Goal: Check status: Check status

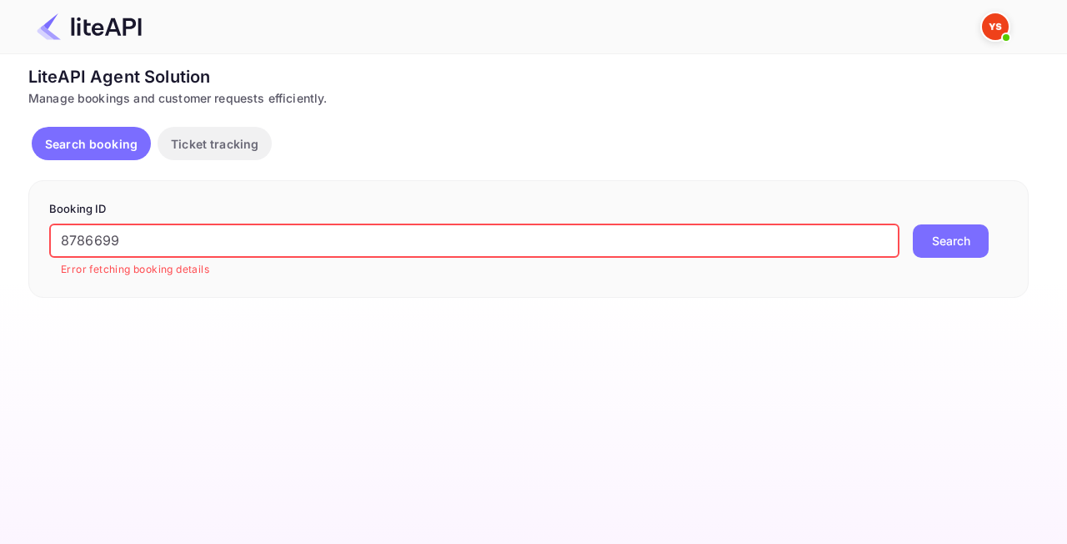
click at [129, 240] on input "8786699" at bounding box center [474, 240] width 850 height 33
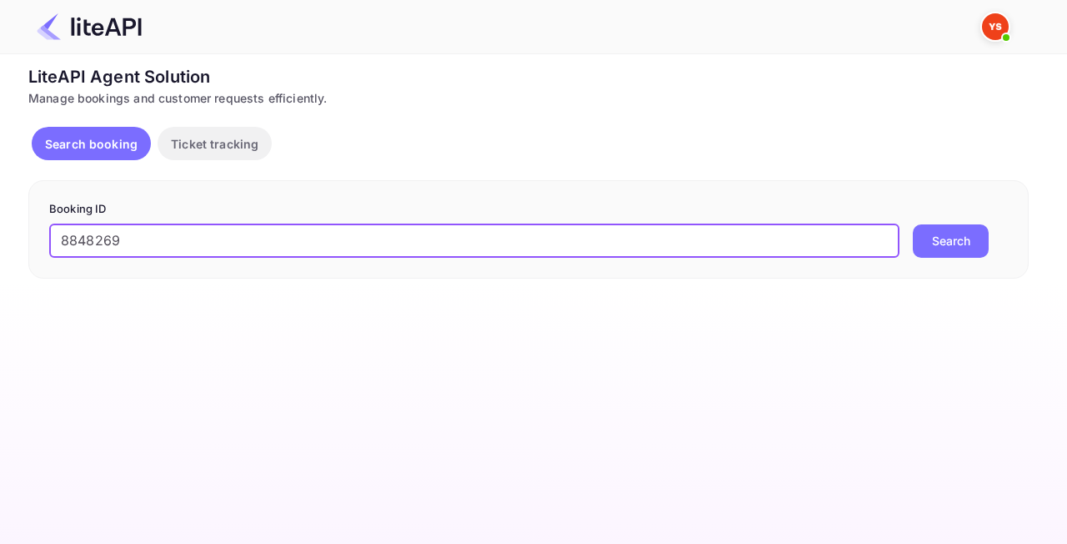
type input "8848269"
click at [957, 238] on button "Search" at bounding box center [951, 240] width 76 height 33
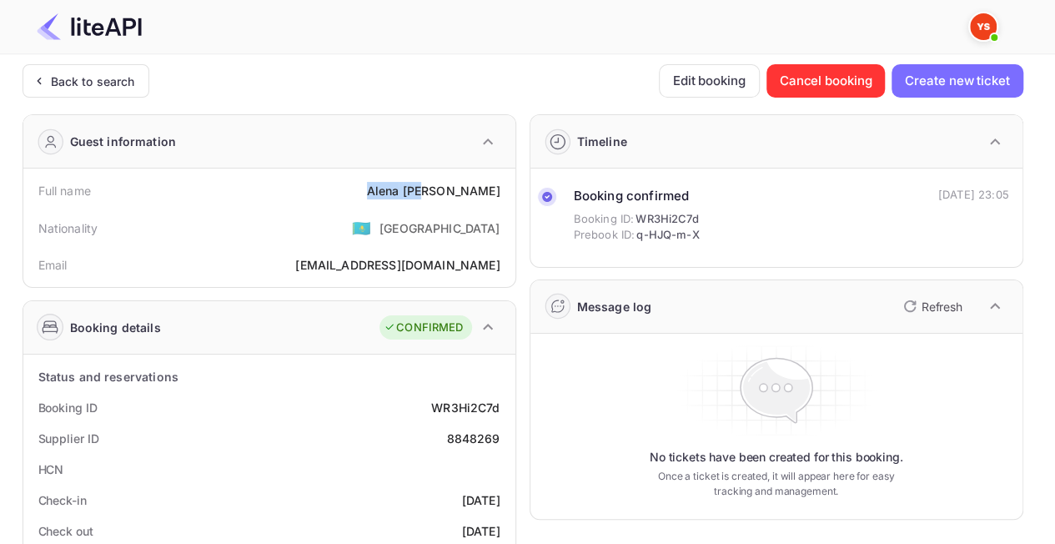
drag, startPoint x: 384, startPoint y: 192, endPoint x: 455, endPoint y: 197, distance: 71.0
click at [455, 197] on div "Full name [PERSON_NAME]" at bounding box center [269, 190] width 479 height 31
click at [485, 195] on div "[PERSON_NAME]" at bounding box center [433, 191] width 133 height 18
drag, startPoint x: 505, startPoint y: 192, endPoint x: 405, endPoint y: 192, distance: 100.1
click at [405, 192] on div "Full name [PERSON_NAME]" at bounding box center [269, 190] width 479 height 31
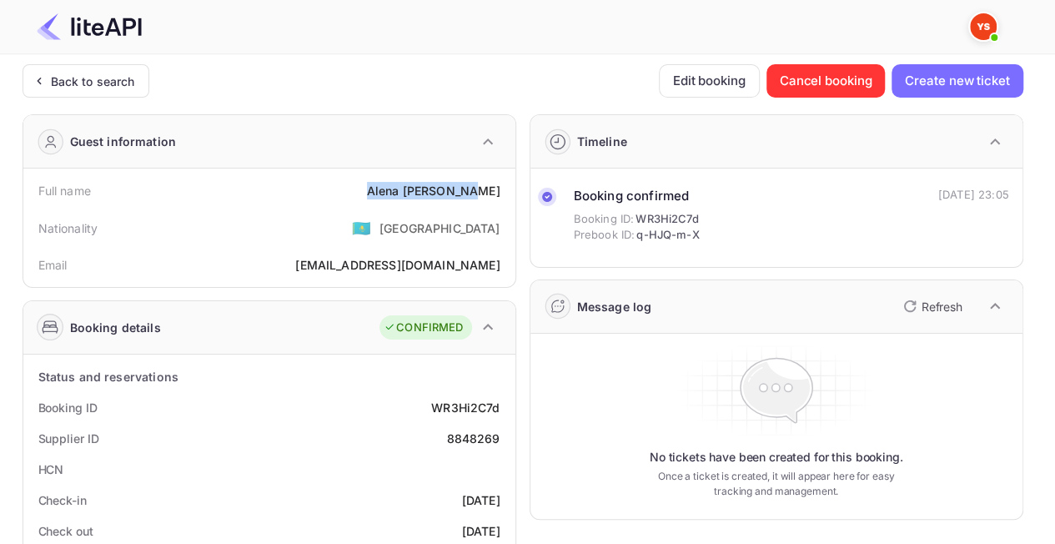
copy div "[PERSON_NAME]"
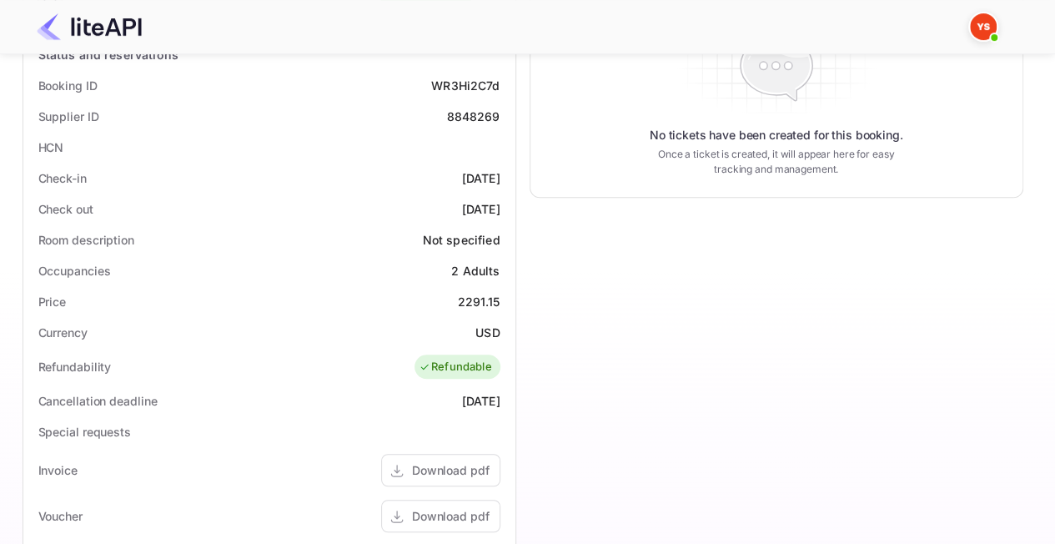
scroll to position [334, 0]
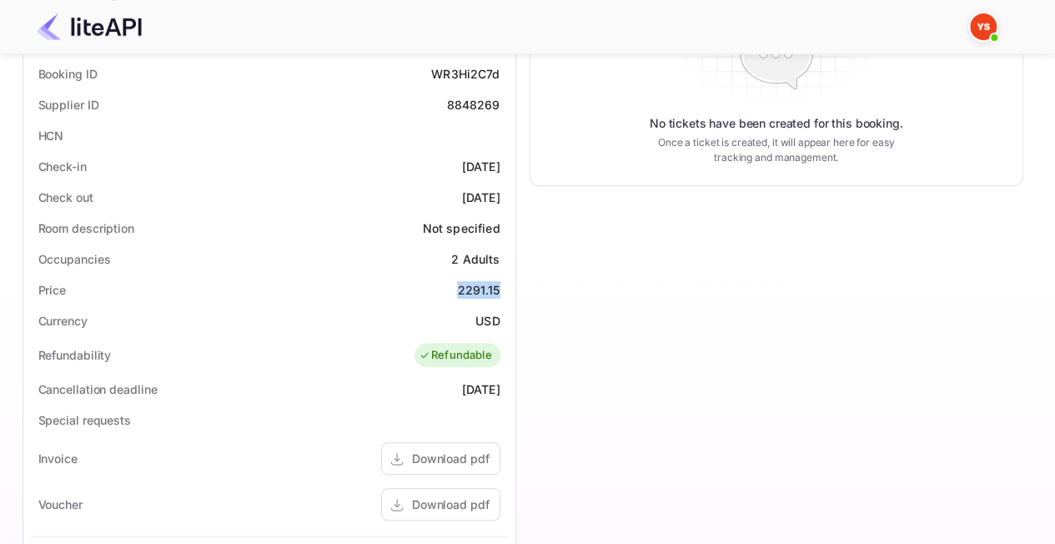
drag, startPoint x: 462, startPoint y: 281, endPoint x: 507, endPoint y: 282, distance: 45.0
click at [508, 282] on div "Price 2291.15" at bounding box center [269, 289] width 479 height 31
copy div "2291.15"
click at [253, 282] on div "Price 2291.15" at bounding box center [269, 289] width 479 height 31
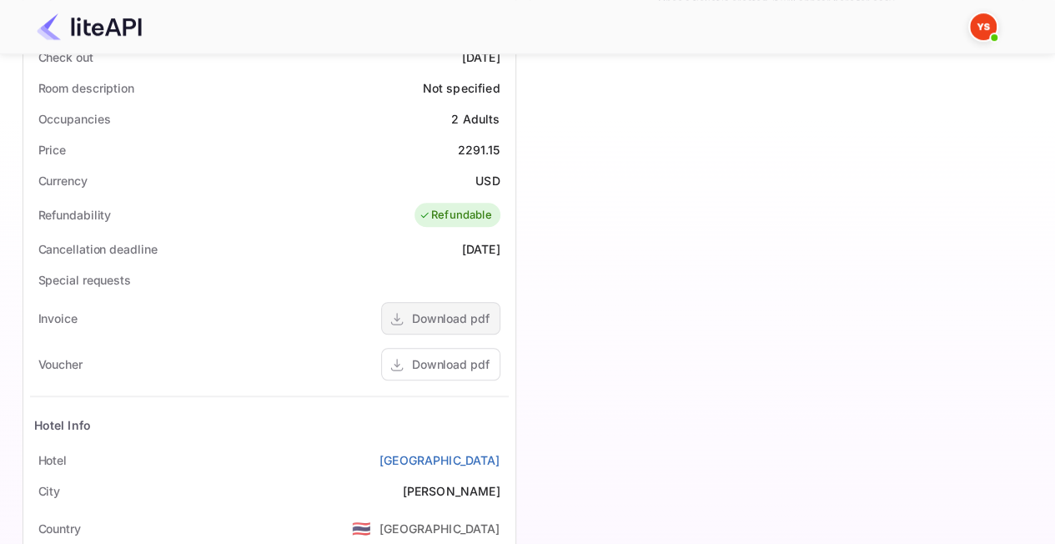
scroll to position [500, 0]
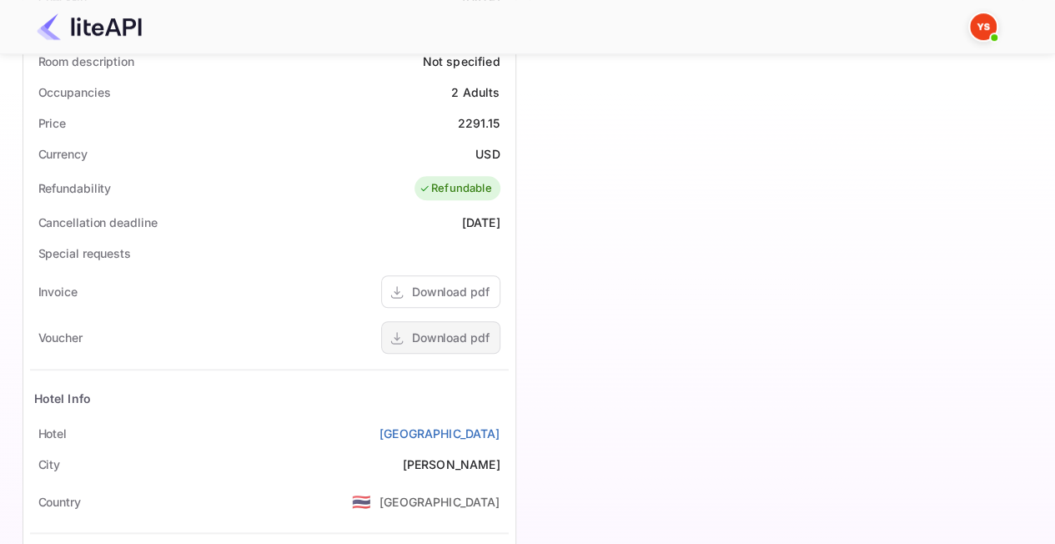
click at [425, 334] on div "Download pdf" at bounding box center [451, 338] width 78 height 18
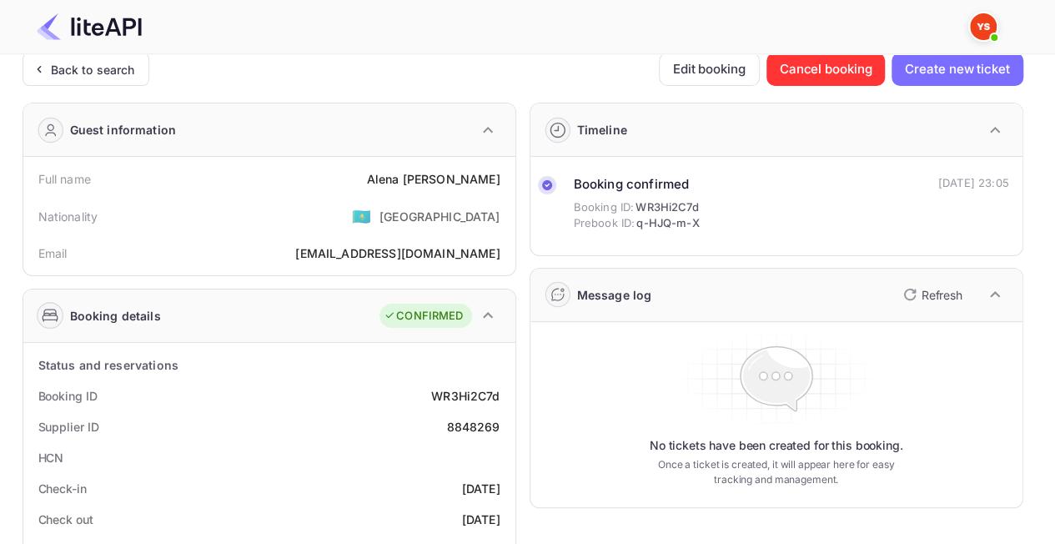
scroll to position [0, 0]
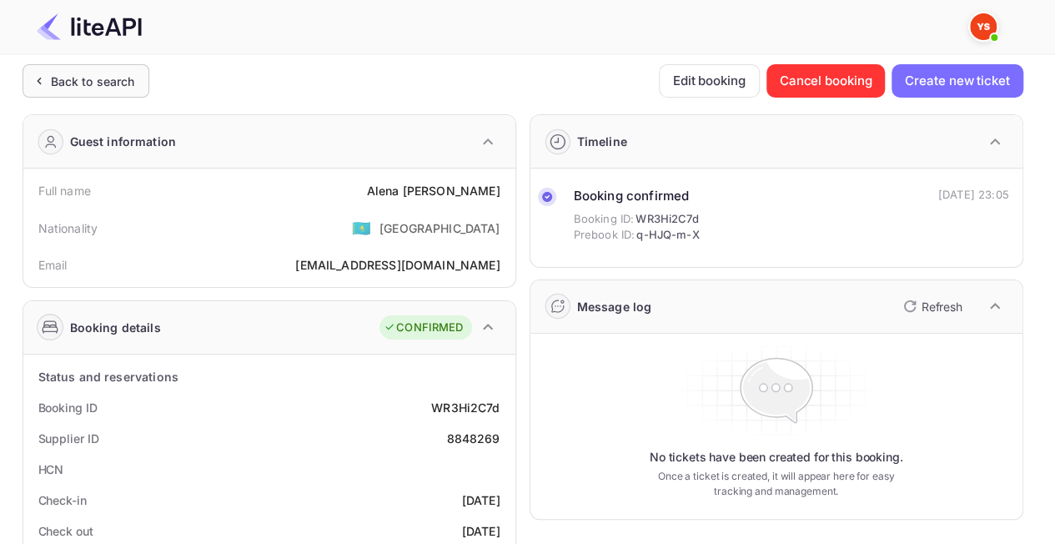
click at [73, 82] on div "Back to search" at bounding box center [93, 82] width 84 height 18
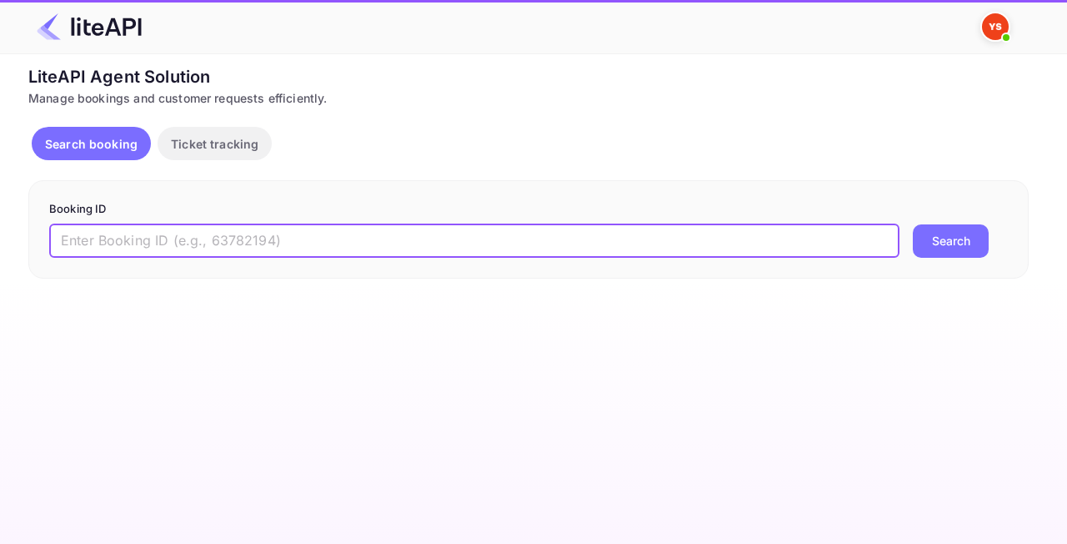
click at [462, 233] on input "text" at bounding box center [474, 240] width 850 height 33
paste input "8403673"
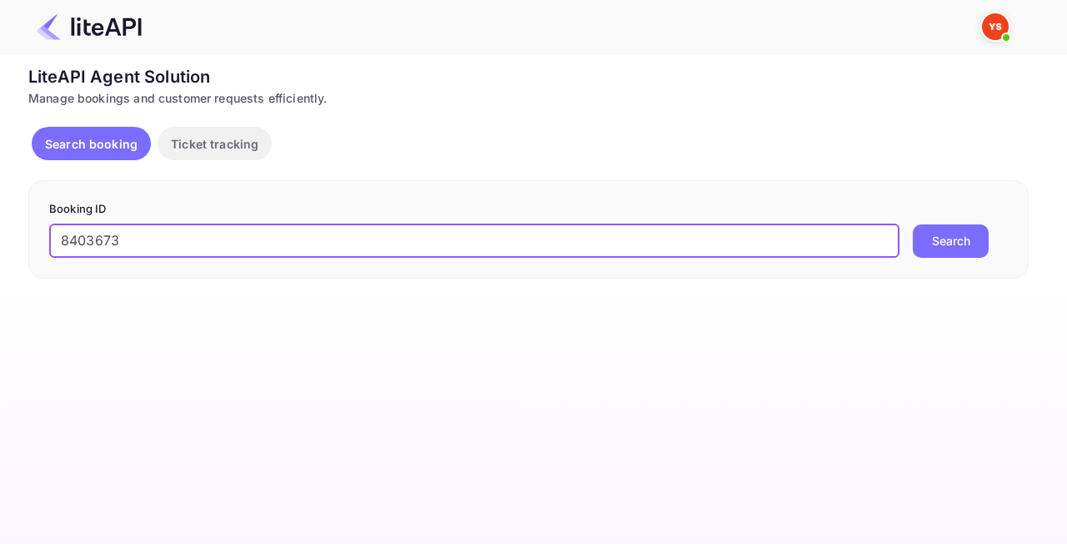
type input "8403673"
click at [951, 236] on button "Search" at bounding box center [951, 240] width 76 height 33
